Goal: Find specific page/section: Find specific page/section

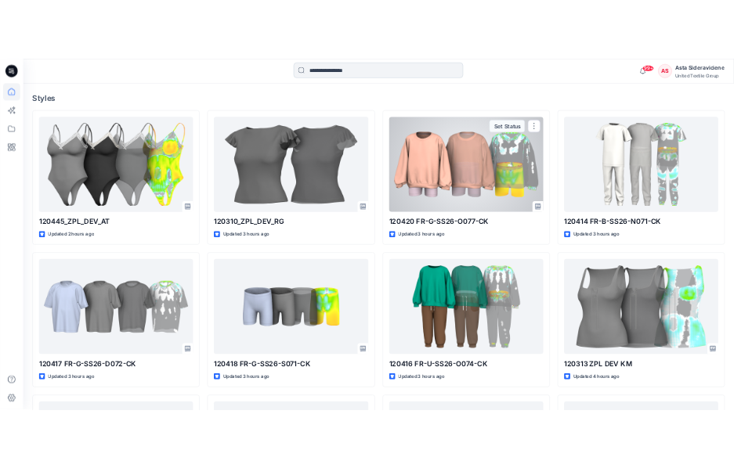
scroll to position [207, 0]
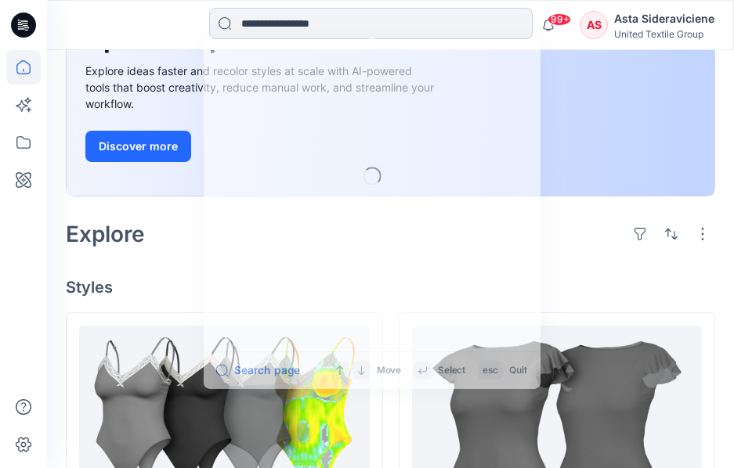
click at [376, 26] on input at bounding box center [370, 23] width 323 height 31
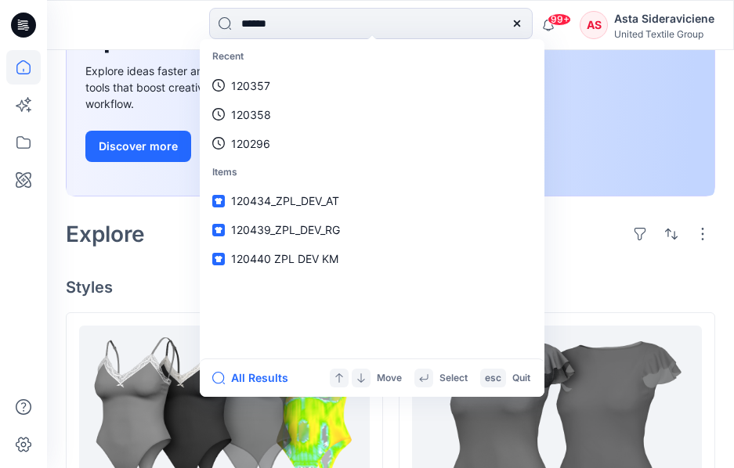
type input "******"
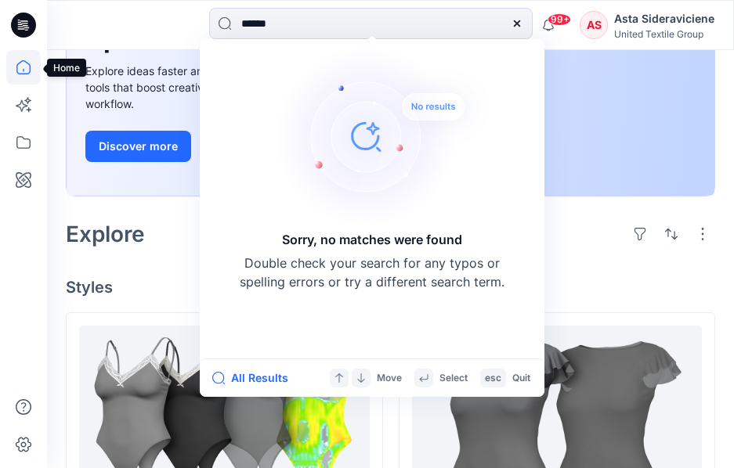
click at [20, 63] on icon at bounding box center [23, 67] width 14 height 14
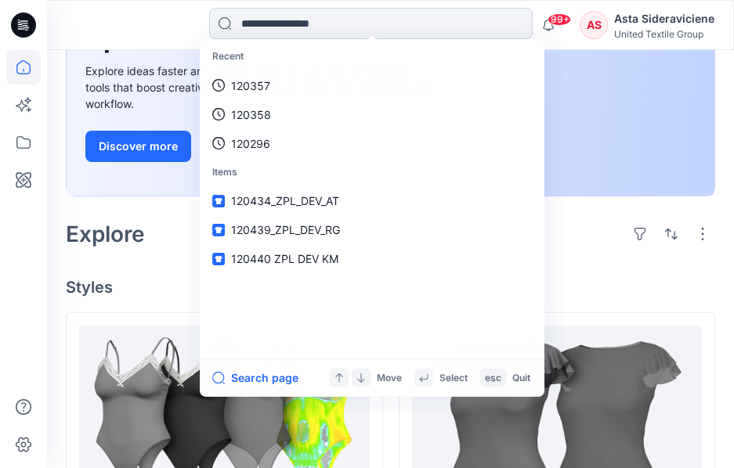
click at [358, 26] on input at bounding box center [370, 23] width 323 height 31
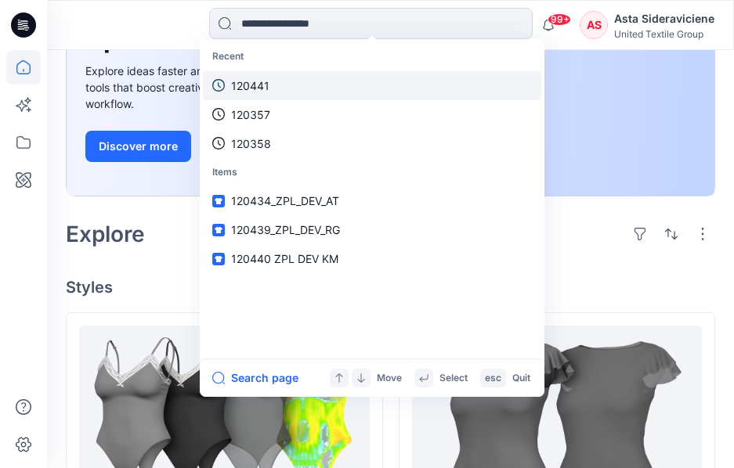
click at [298, 80] on link "120441" at bounding box center [372, 85] width 338 height 29
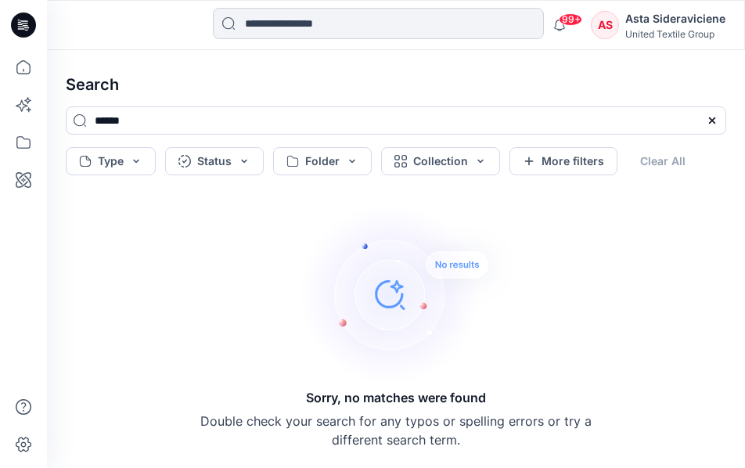
click at [312, 25] on input at bounding box center [378, 23] width 331 height 31
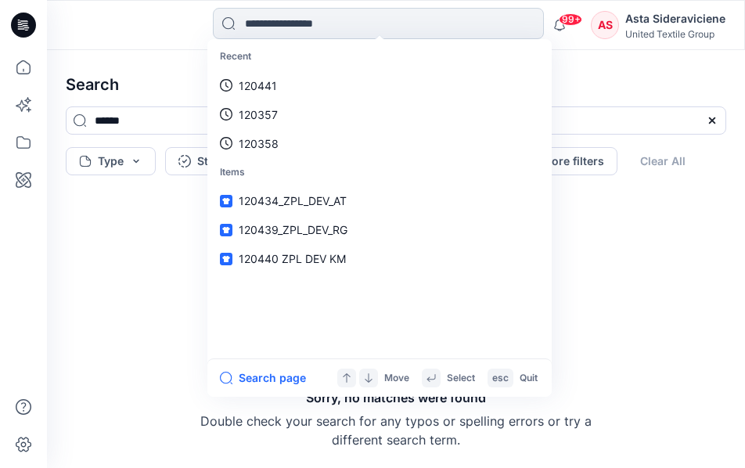
click at [281, 29] on input at bounding box center [378, 23] width 331 height 31
type input "******"
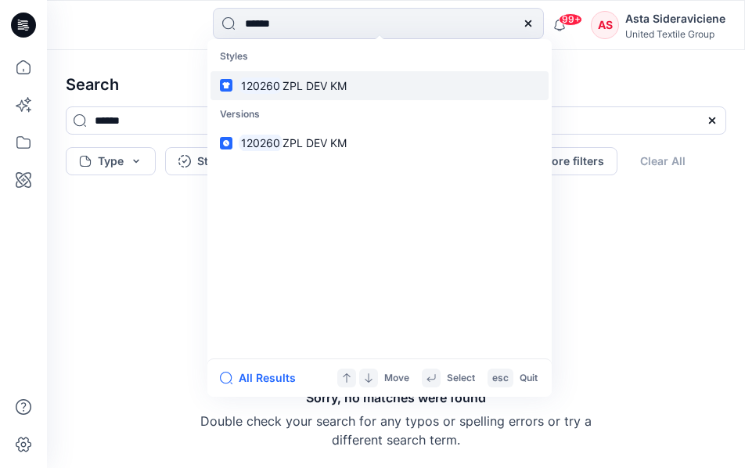
click at [310, 85] on span "ZPL DEV KM" at bounding box center [315, 85] width 64 height 13
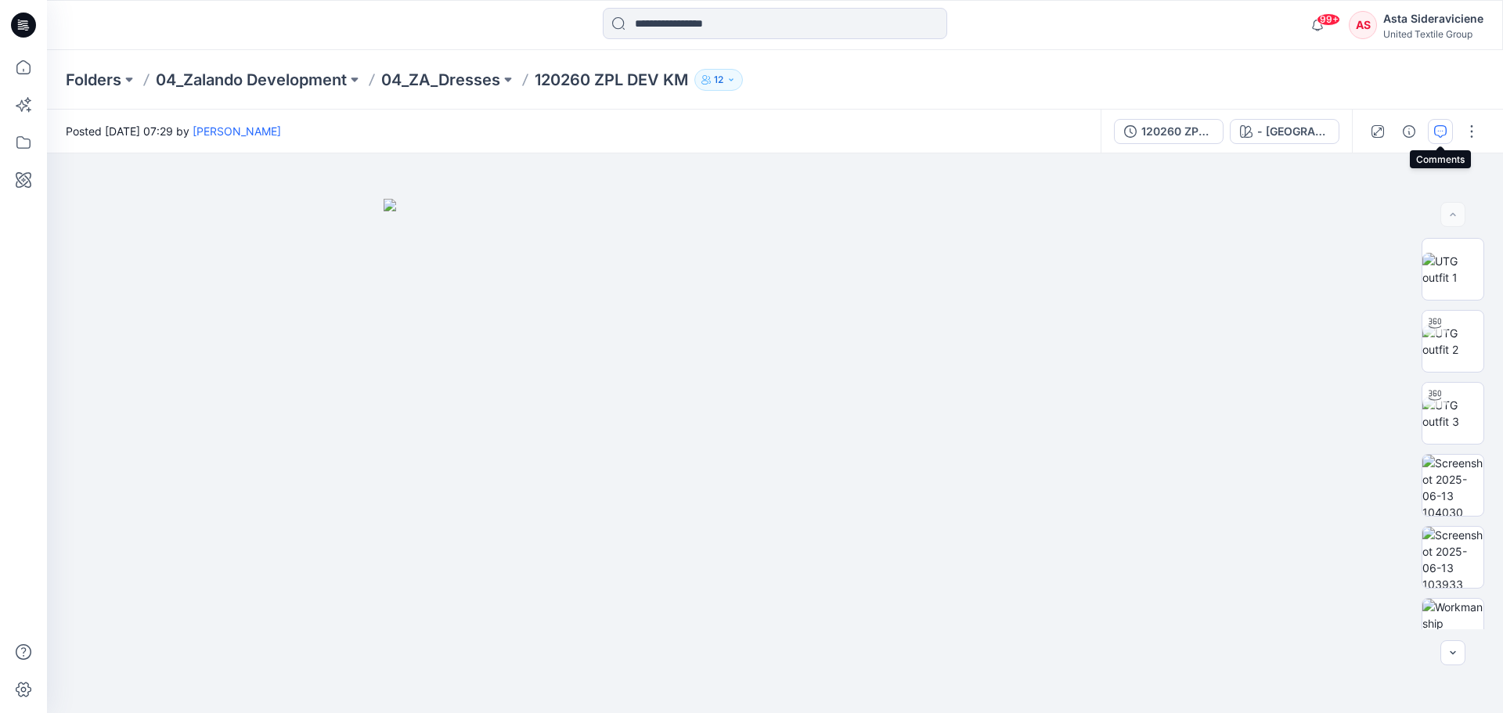
click at [1438, 132] on icon "button" at bounding box center [1440, 131] width 13 height 13
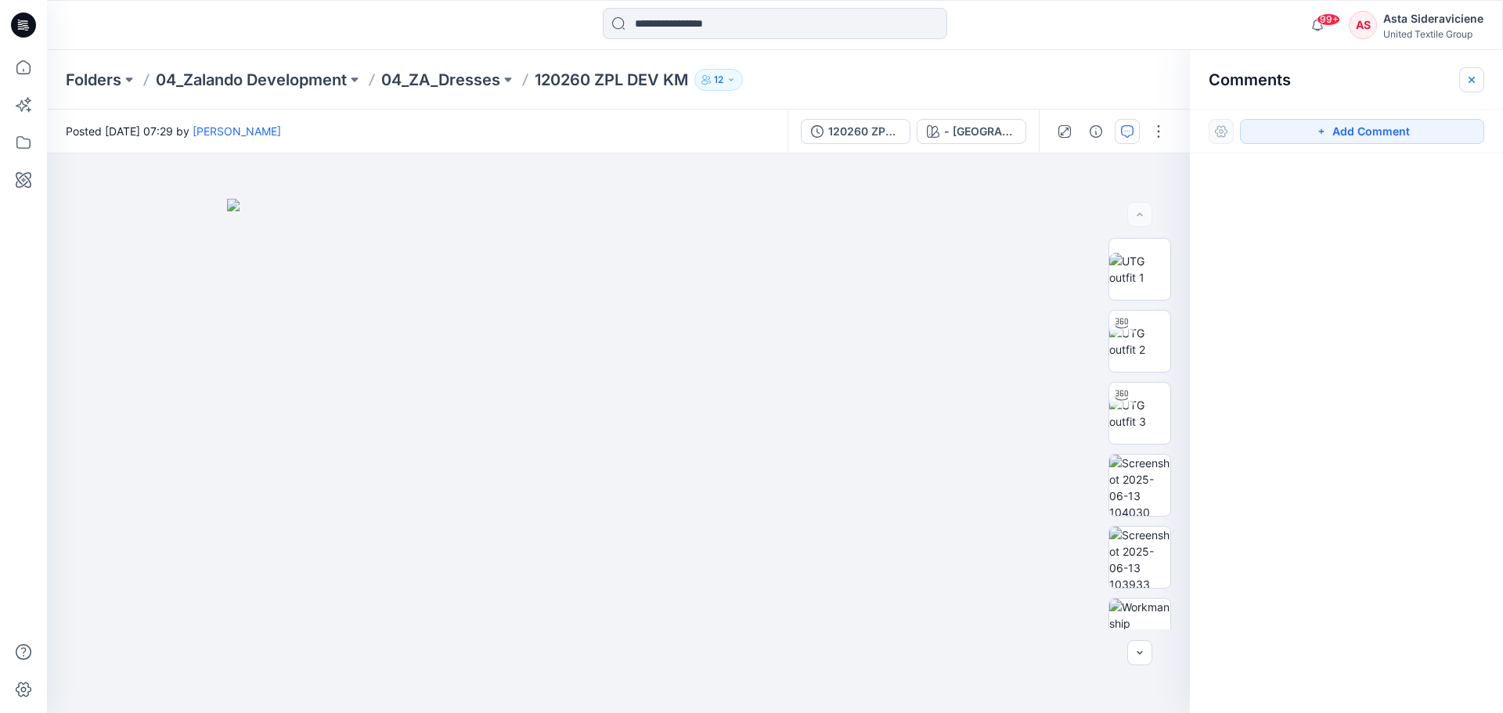
click at [1467, 72] on button "button" at bounding box center [1471, 79] width 25 height 25
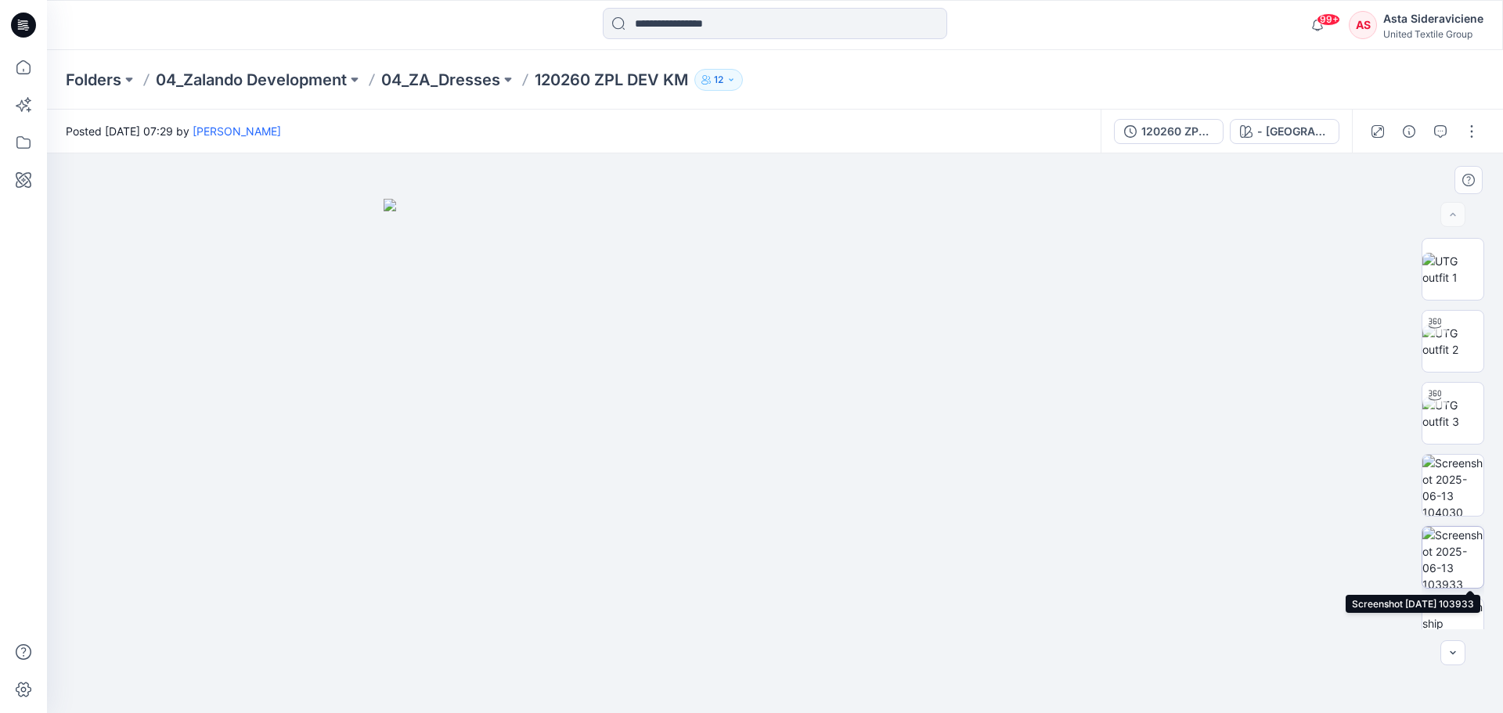
click at [1438, 563] on img at bounding box center [1453, 557] width 61 height 61
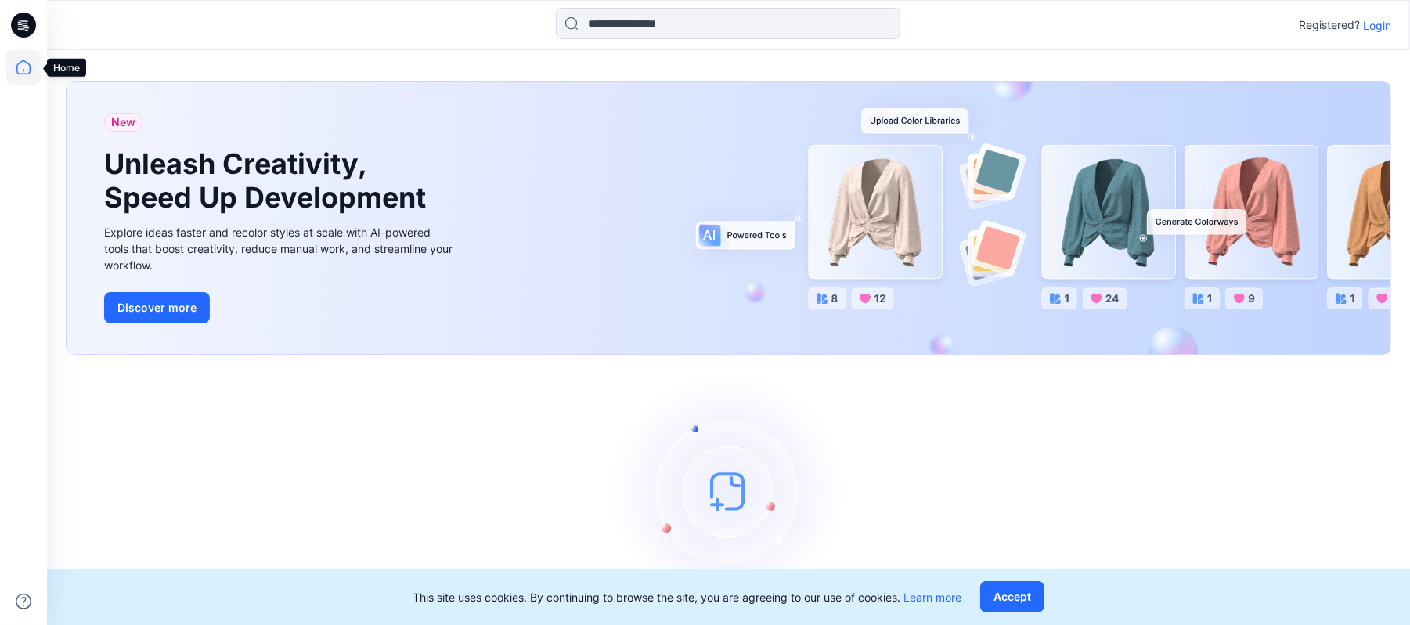
click at [28, 73] on icon at bounding box center [23, 67] width 14 height 14
click at [25, 72] on icon at bounding box center [23, 67] width 34 height 34
click at [676, 304] on div "New Unleash Creativity, Speed Up Development Explore ideas faster and recolor s…" at bounding box center [729, 218] width 1324 height 272
click at [19, 69] on icon at bounding box center [23, 67] width 34 height 34
click at [1384, 26] on p "Login" at bounding box center [1377, 25] width 28 height 16
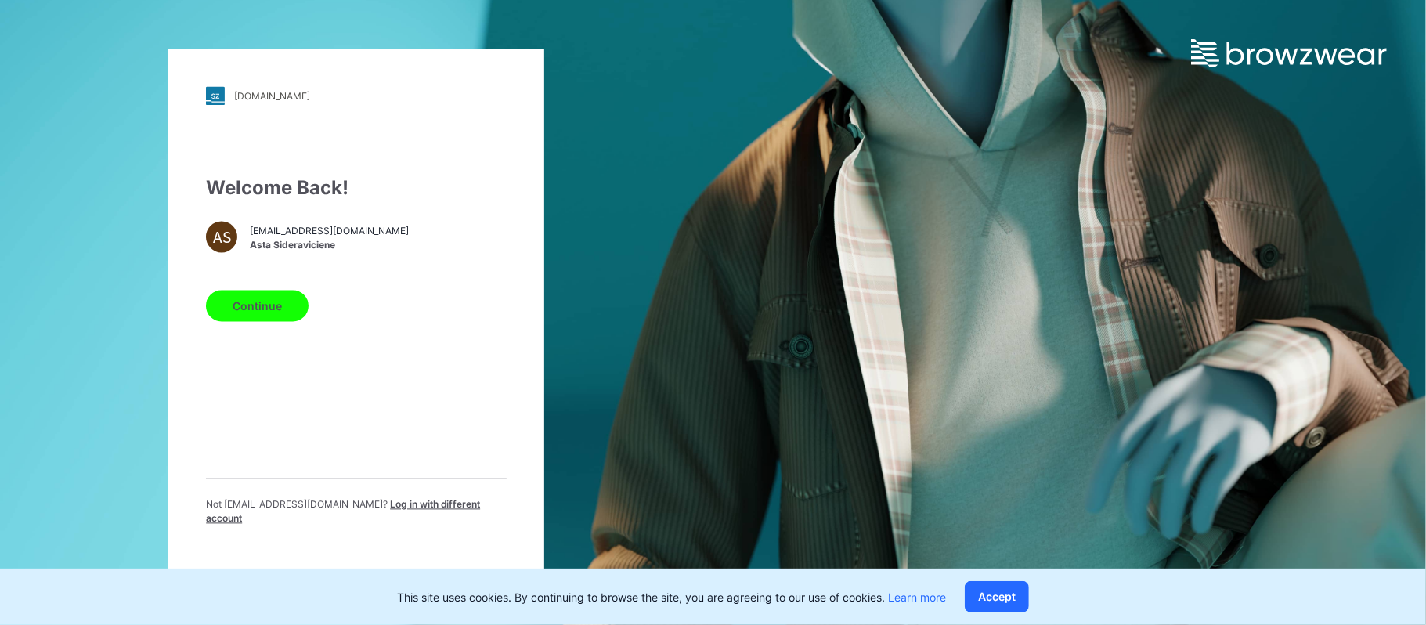
click at [251, 319] on button "Continue" at bounding box center [257, 305] width 103 height 31
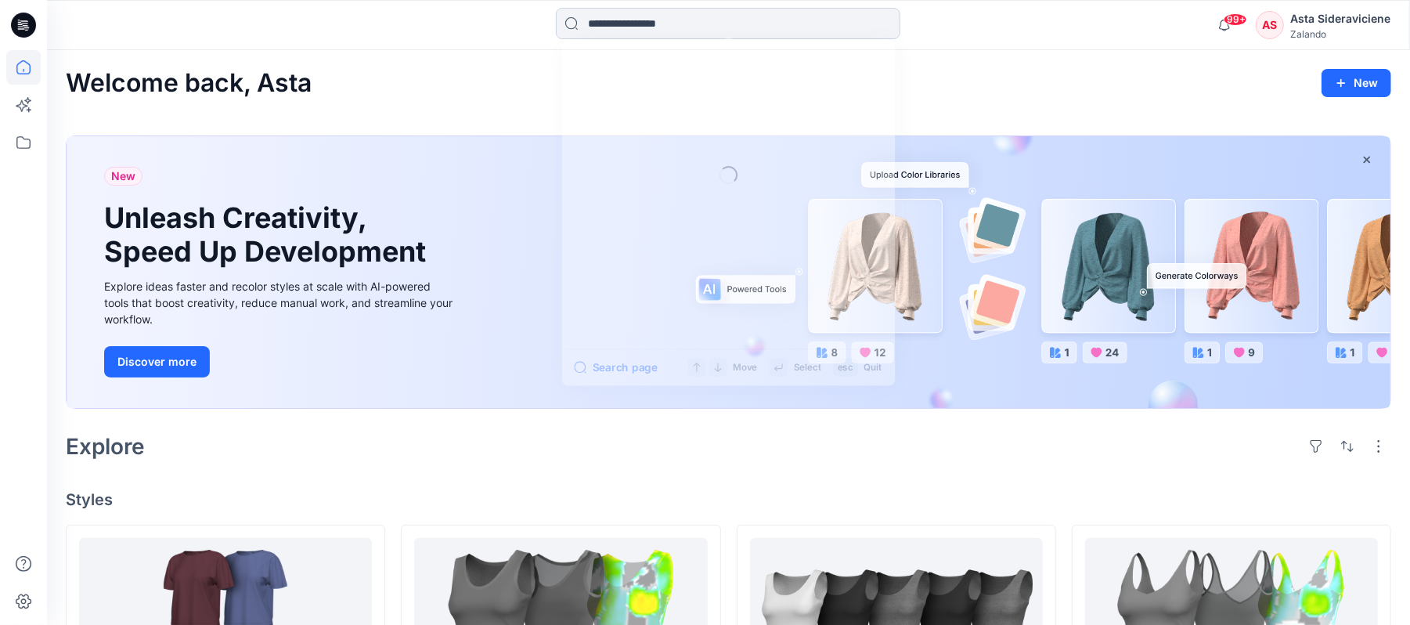
click at [655, 34] on input at bounding box center [728, 23] width 345 height 31
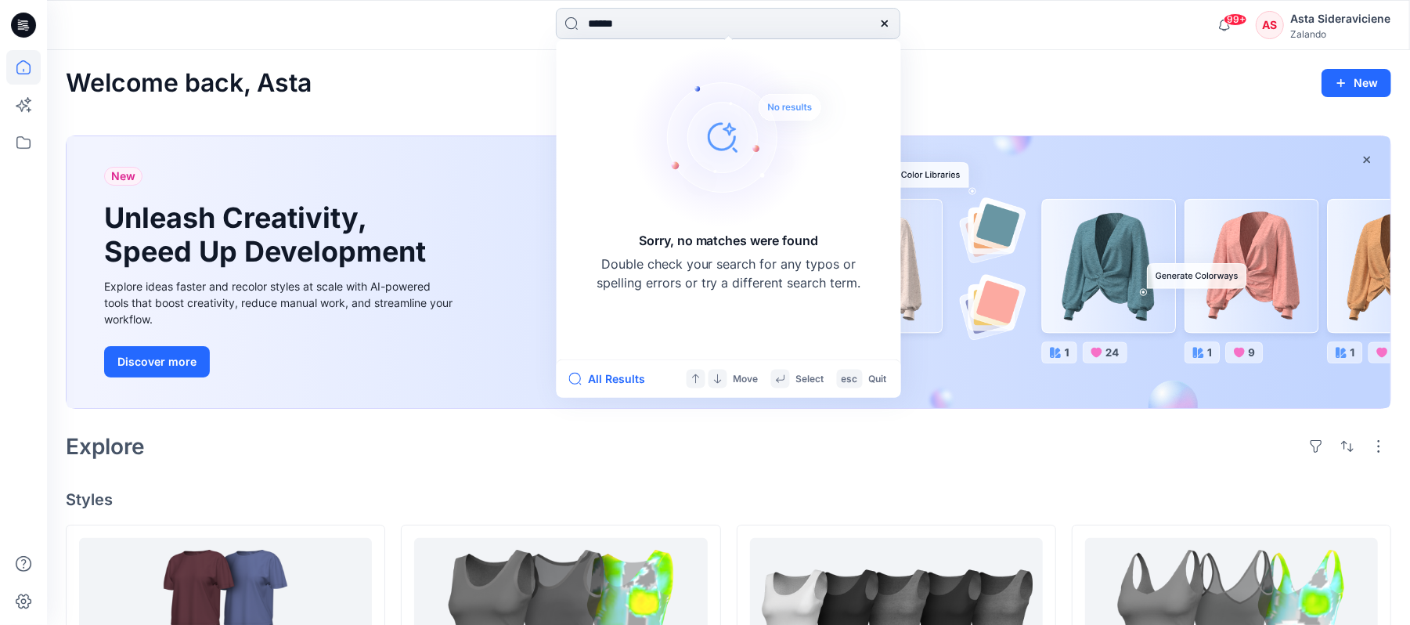
click at [625, 23] on input "******" at bounding box center [728, 23] width 345 height 31
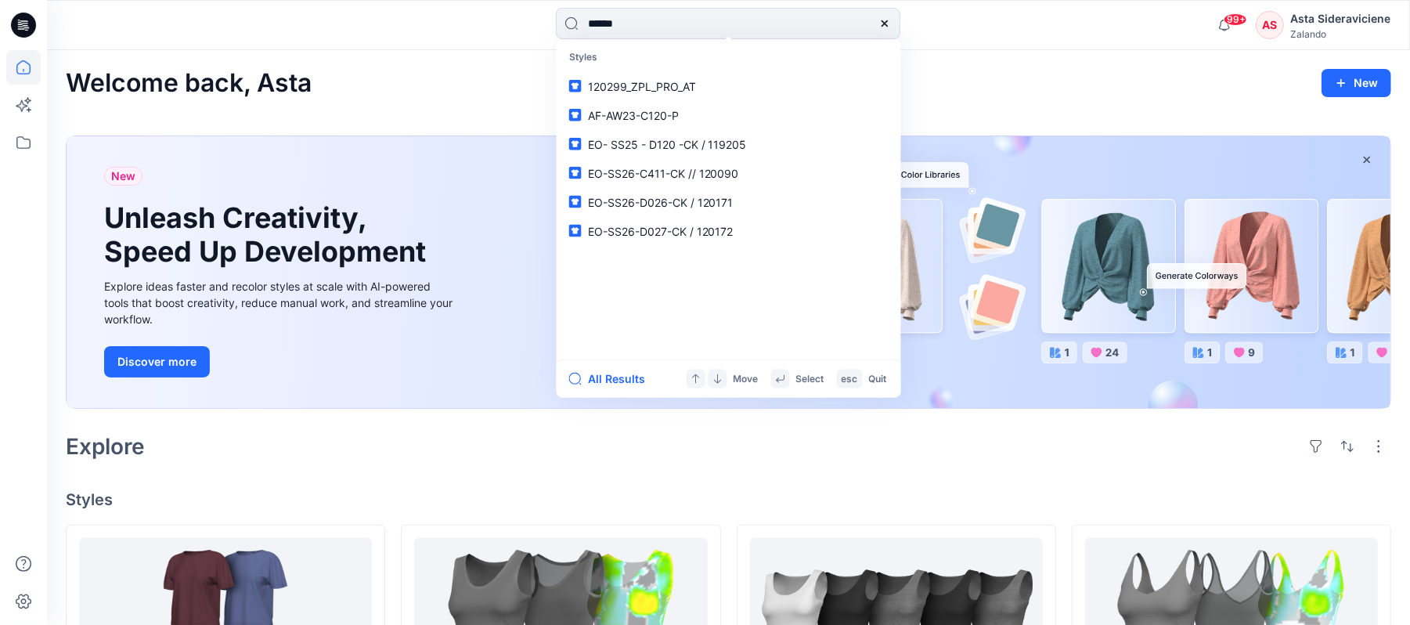
type input "******"
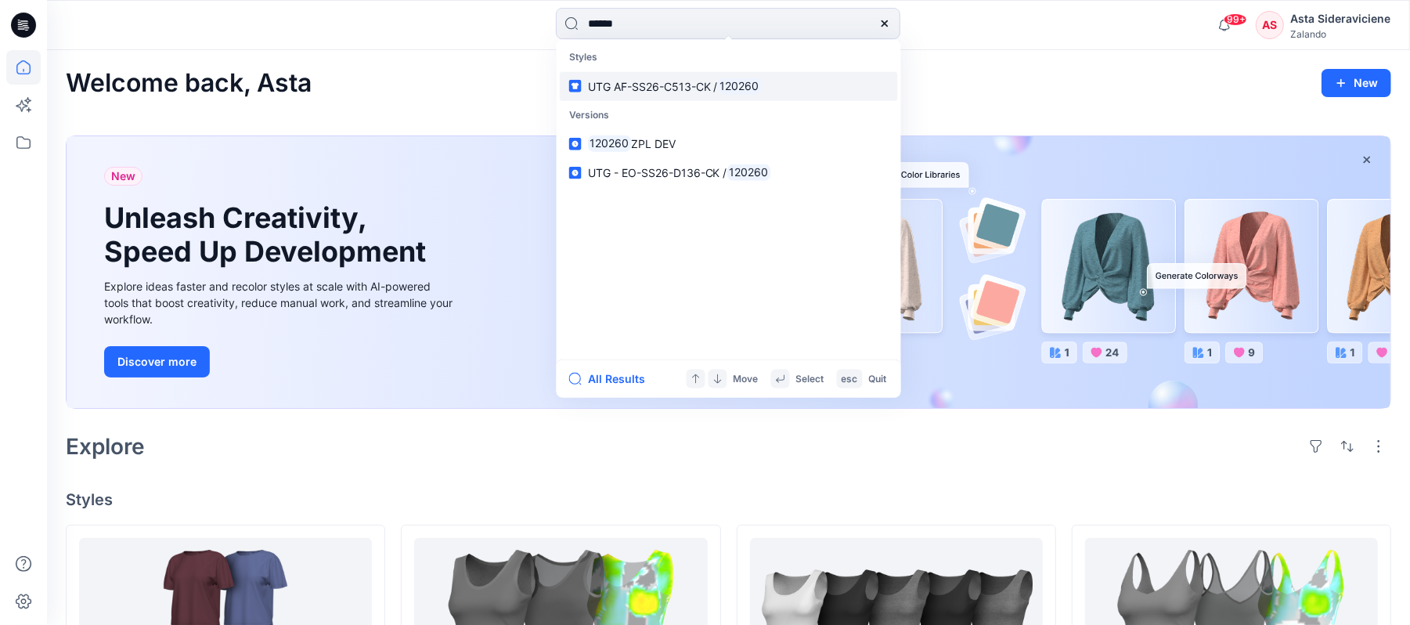
click at [713, 91] on span "UTG AF-SS26-C513-CK /" at bounding box center [653, 85] width 130 height 13
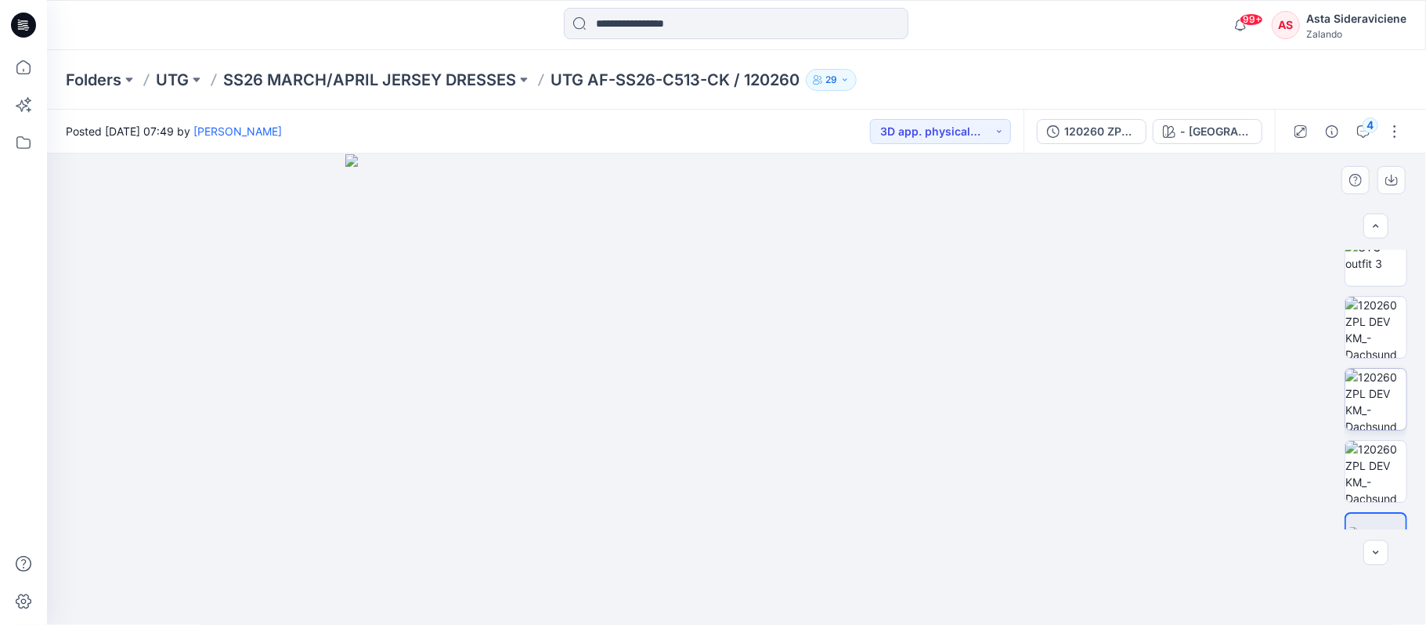
scroll to position [161, 0]
click at [1369, 125] on div "4" at bounding box center [1370, 125] width 16 height 16
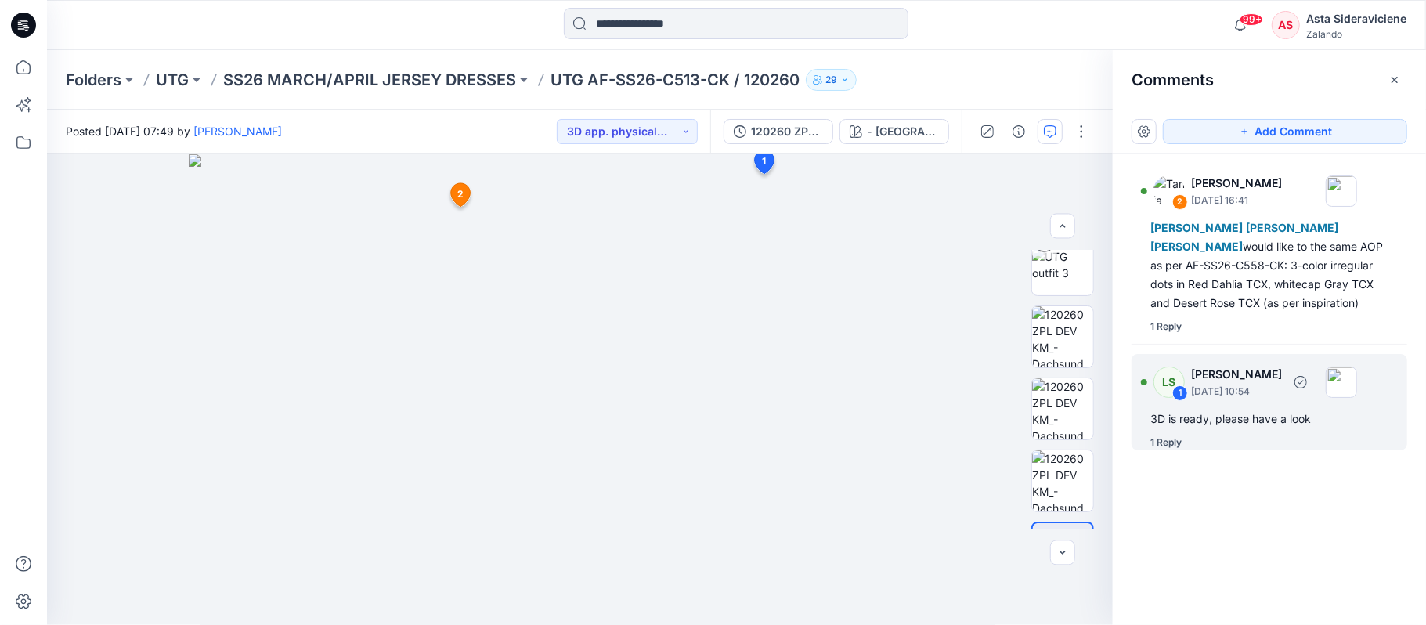
click at [1178, 439] on div "1 Reply" at bounding box center [1165, 443] width 31 height 16
